Goal: Navigation & Orientation: Find specific page/section

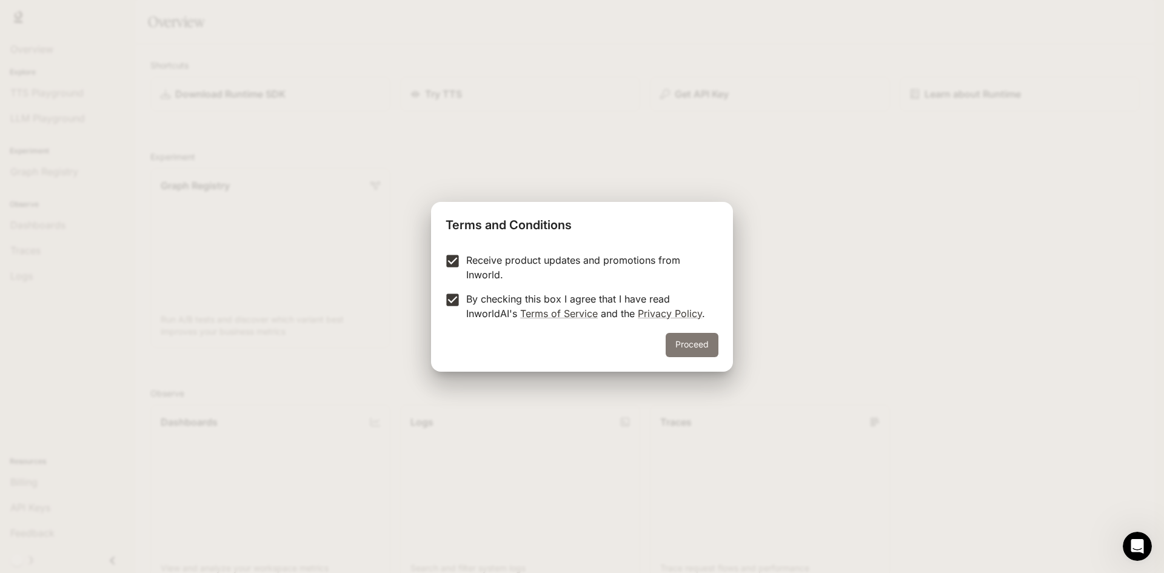
click at [680, 342] on button "Proceed" at bounding box center [692, 345] width 53 height 24
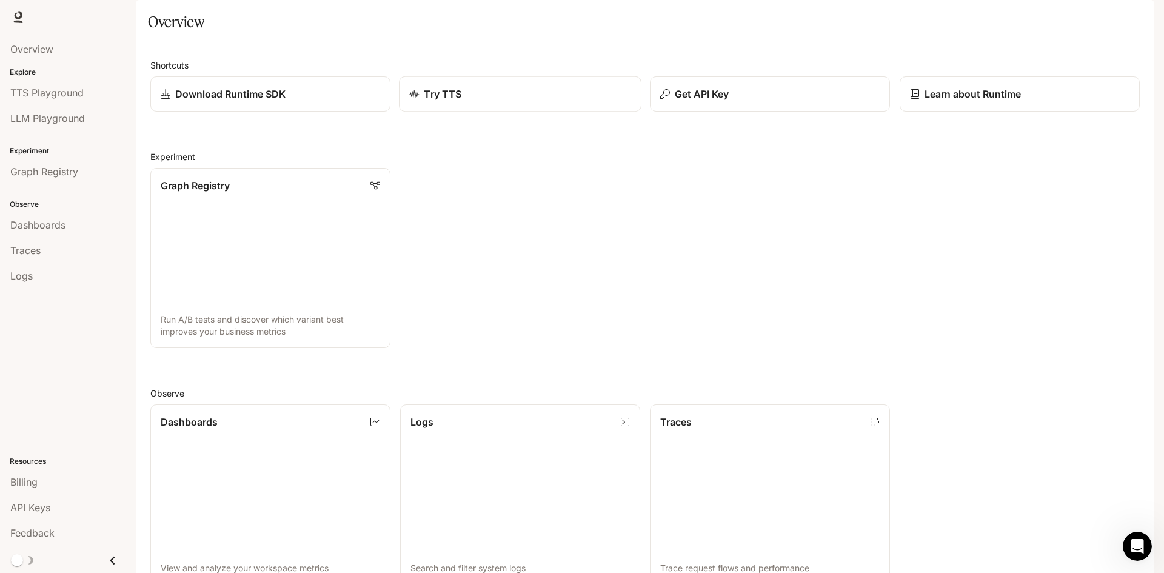
click at [419, 101] on div "Try TTS" at bounding box center [520, 94] width 222 height 15
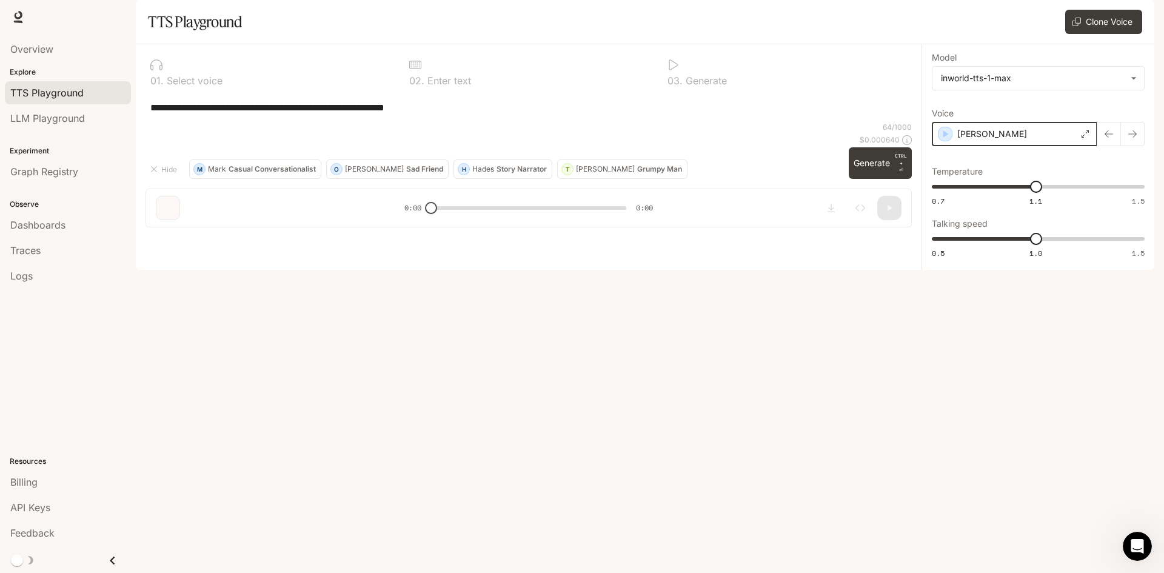
click at [947, 140] on icon "button" at bounding box center [945, 134] width 12 height 12
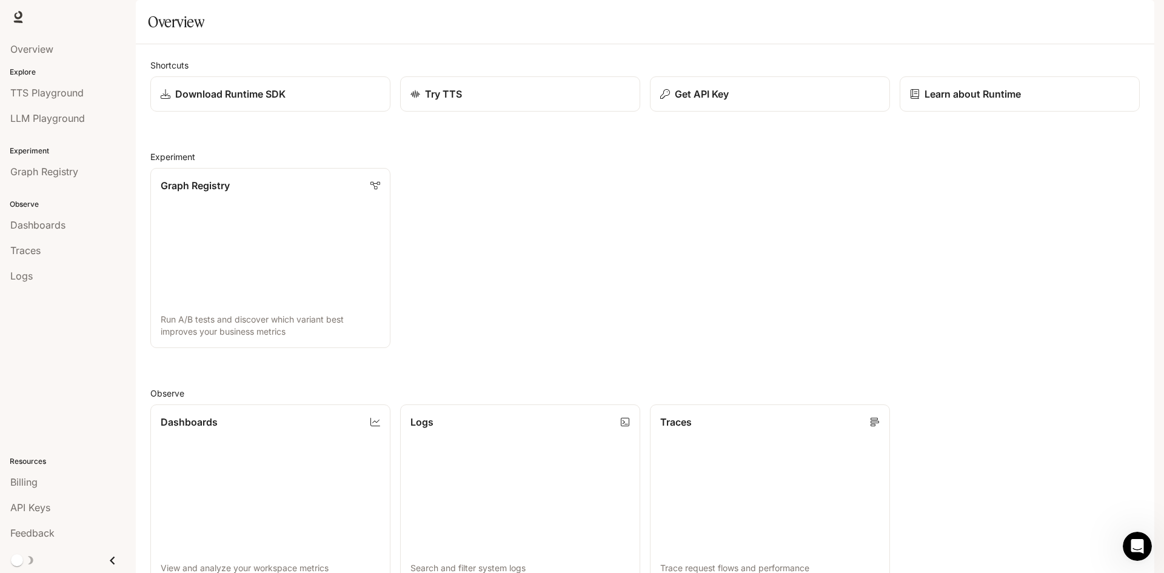
click at [1072, 15] on span "Documentation" at bounding box center [1081, 17] width 60 height 15
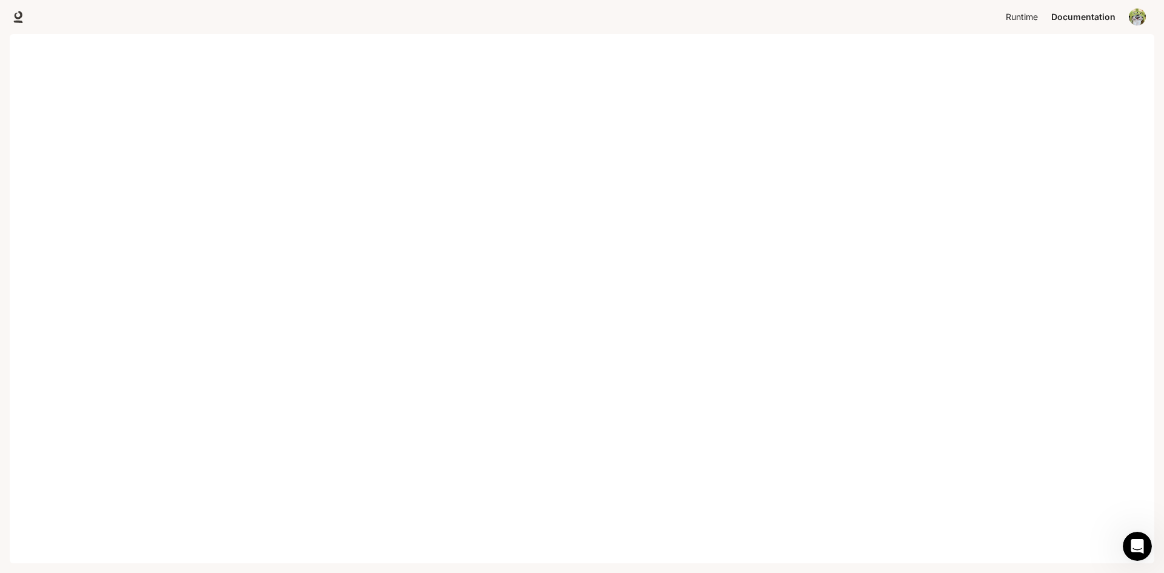
click at [1021, 22] on span "Runtime" at bounding box center [1022, 17] width 32 height 15
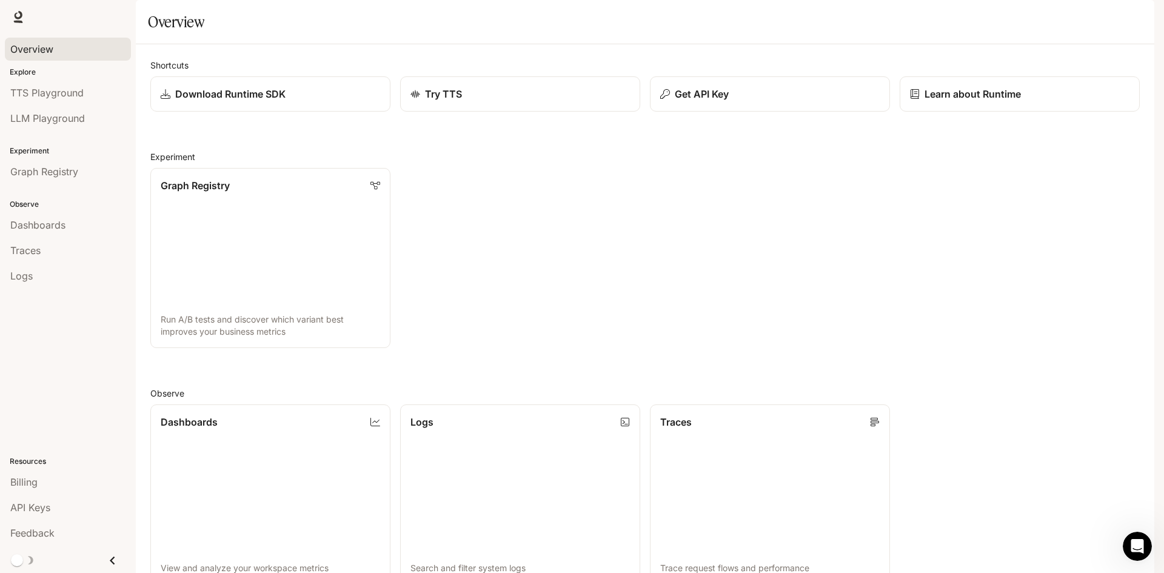
click at [64, 58] on link "Overview" at bounding box center [68, 49] width 126 height 23
click at [64, 101] on link "TTS Playground" at bounding box center [68, 92] width 126 height 23
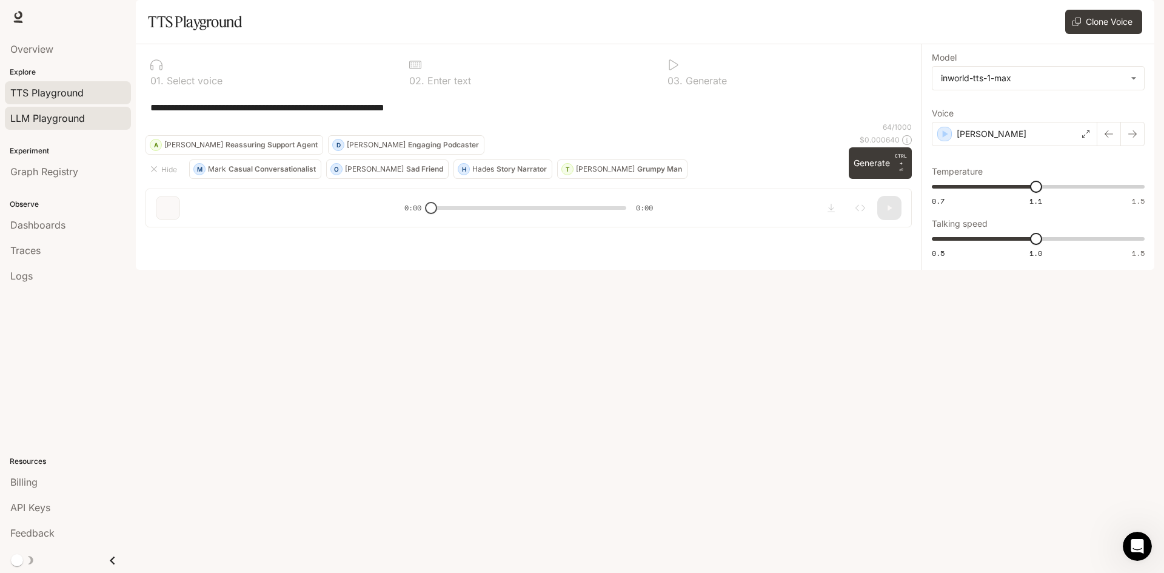
click at [70, 126] on link "LLM Playground" at bounding box center [68, 118] width 126 height 23
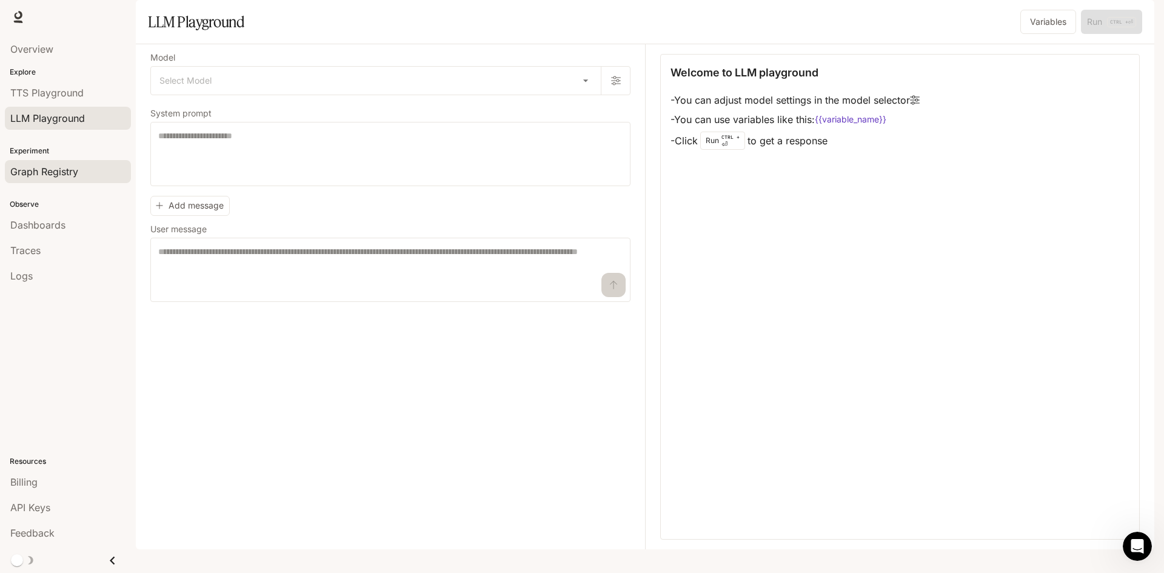
click at [63, 168] on span "Graph Registry" at bounding box center [44, 171] width 68 height 15
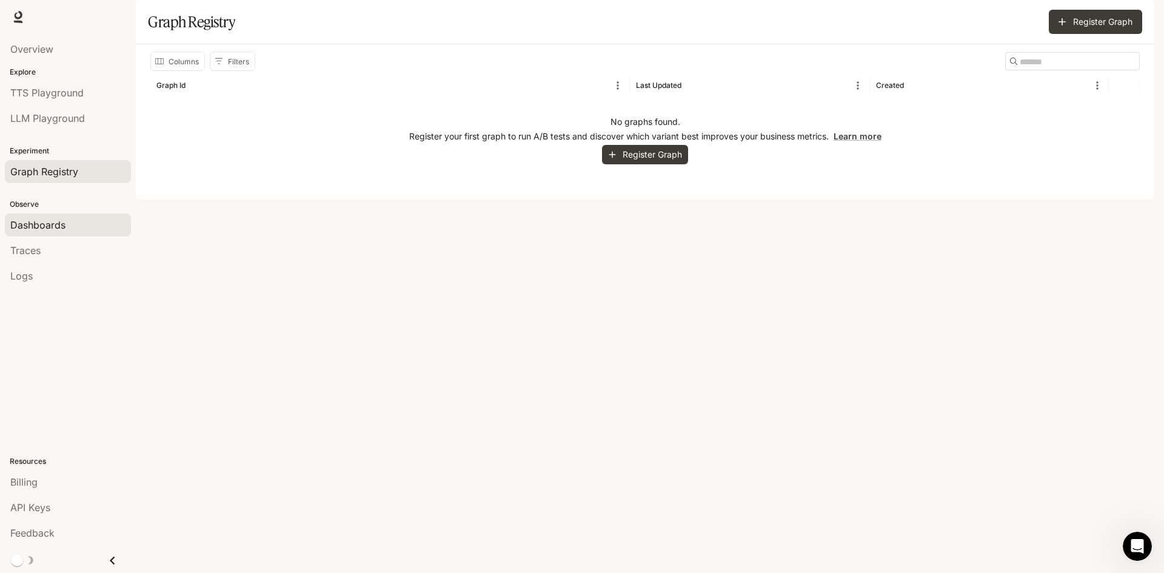
click at [53, 218] on span "Dashboards" at bounding box center [37, 225] width 55 height 15
click at [78, 277] on div "Logs" at bounding box center [67, 276] width 115 height 15
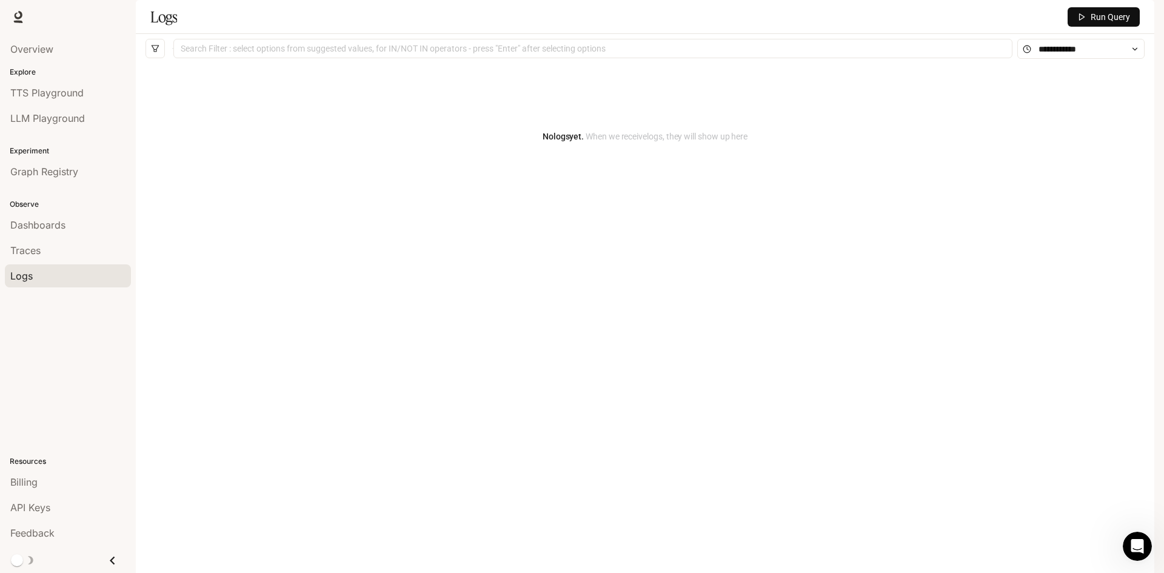
scroll to position [55, 0]
